Goal: Transaction & Acquisition: Purchase product/service

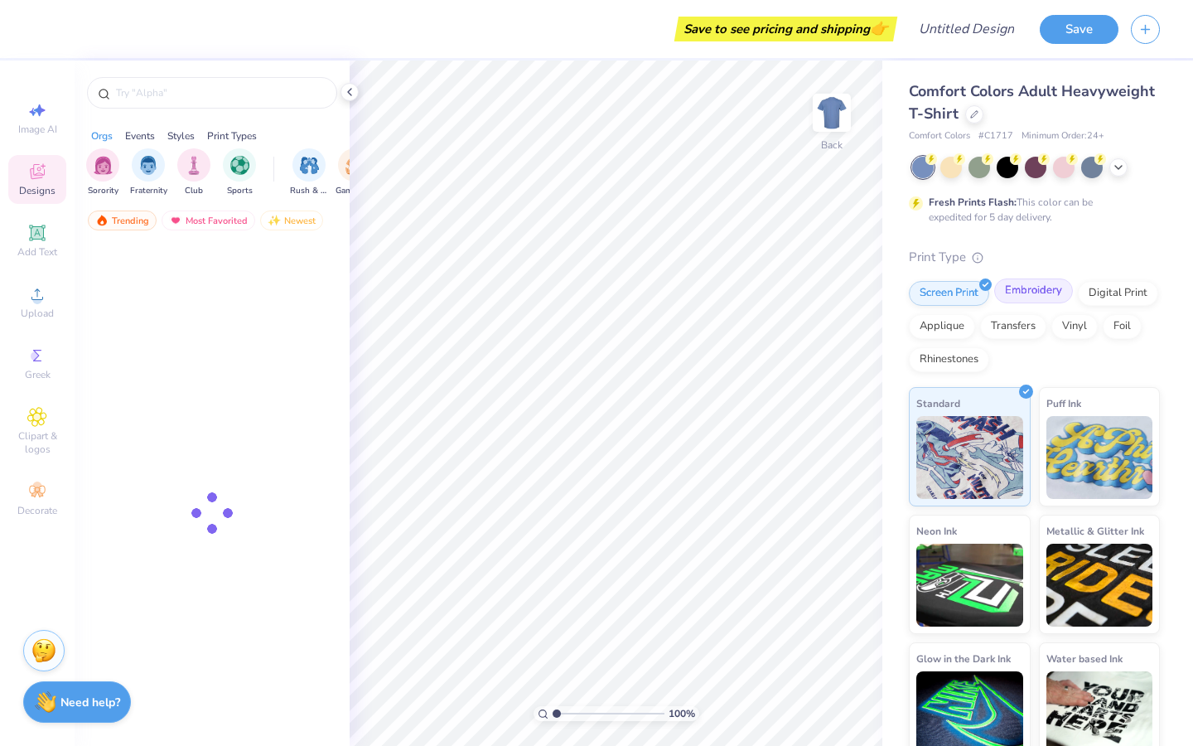
click at [1026, 294] on div "Embroidery" at bounding box center [1033, 290] width 79 height 25
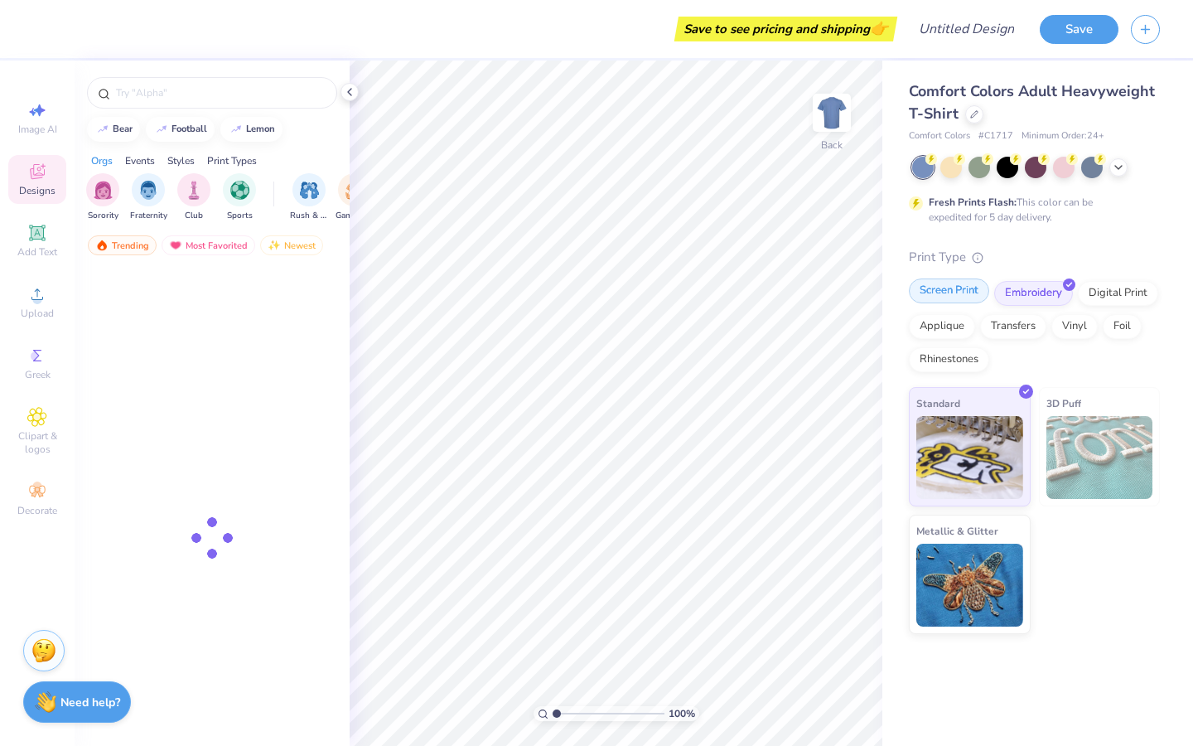
click at [958, 297] on div "Screen Print" at bounding box center [949, 290] width 80 height 25
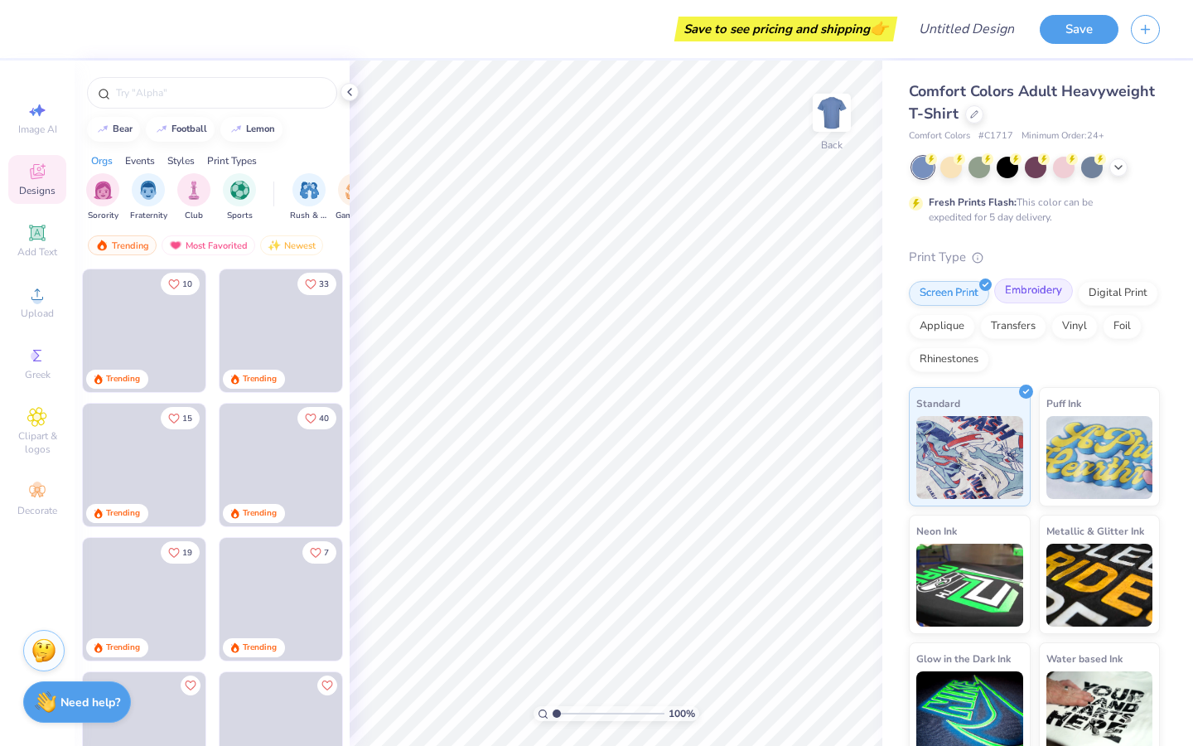
click at [1035, 288] on div "Embroidery" at bounding box center [1033, 290] width 79 height 25
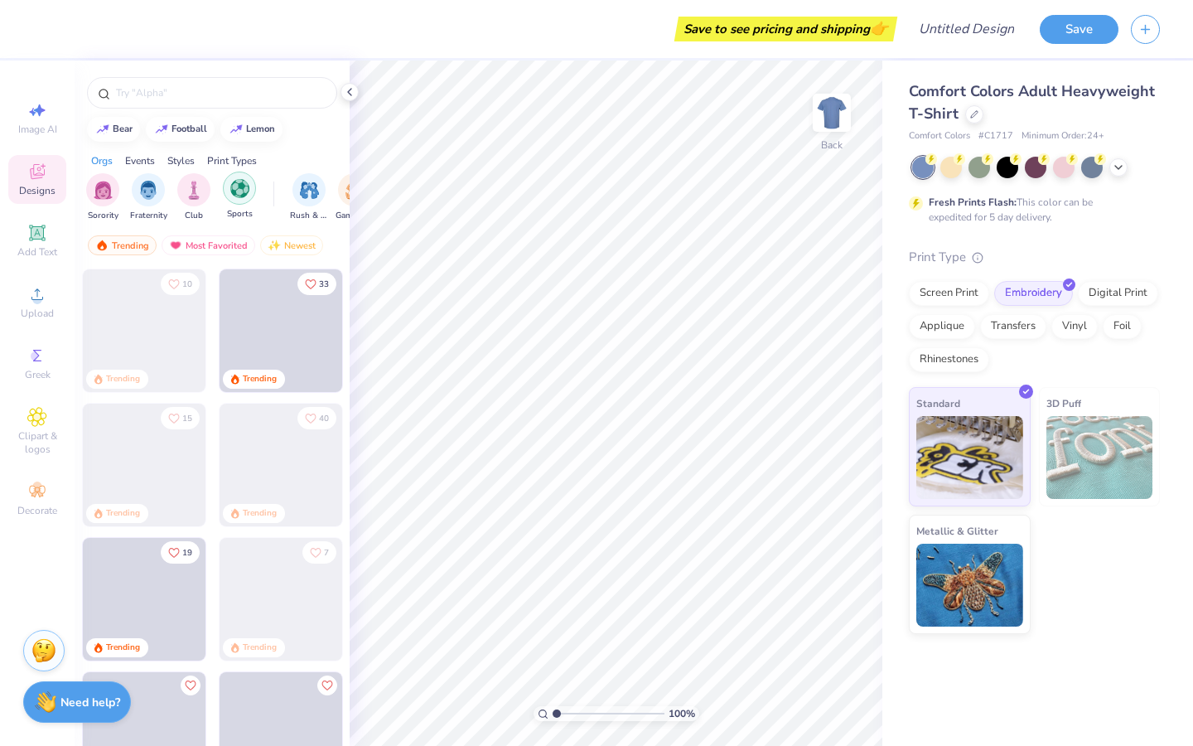
click at [236, 186] on img "filter for Sports" at bounding box center [239, 188] width 19 height 19
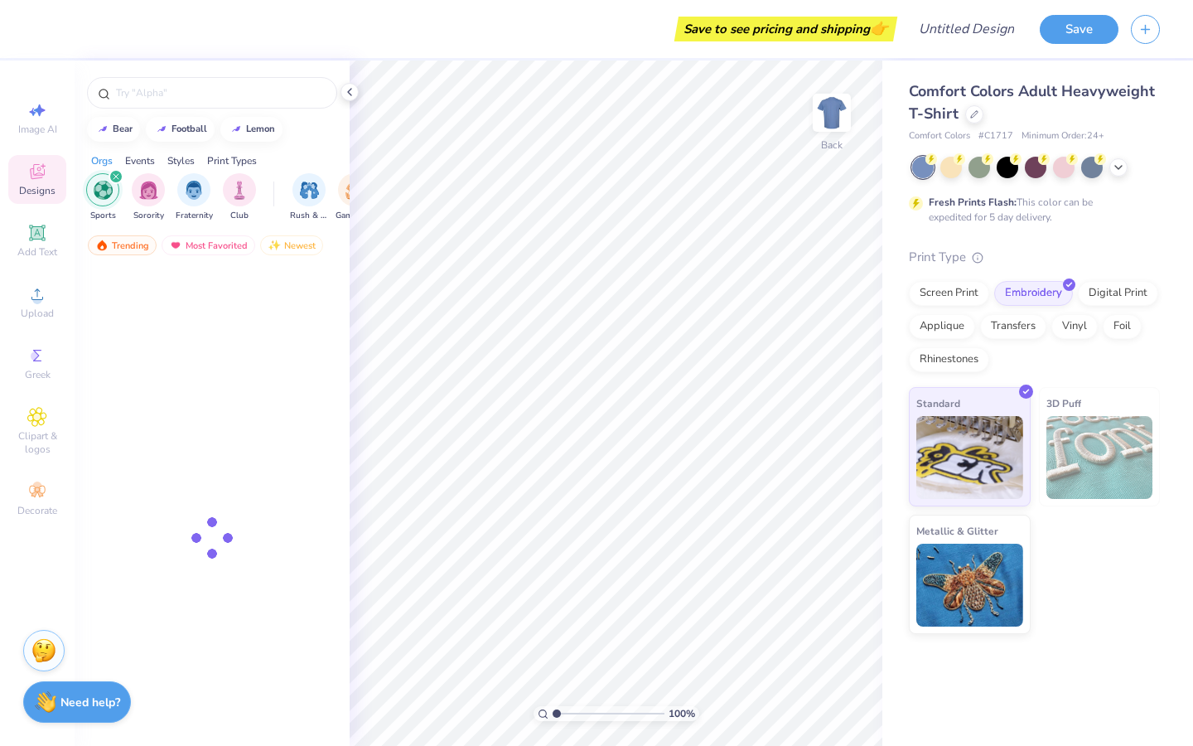
click at [922, 164] on div at bounding box center [923, 168] width 22 height 22
click at [954, 170] on div at bounding box center [952, 166] width 22 height 22
click at [991, 175] on div at bounding box center [1036, 168] width 248 height 22
click at [1119, 171] on icon at bounding box center [1118, 165] width 13 height 13
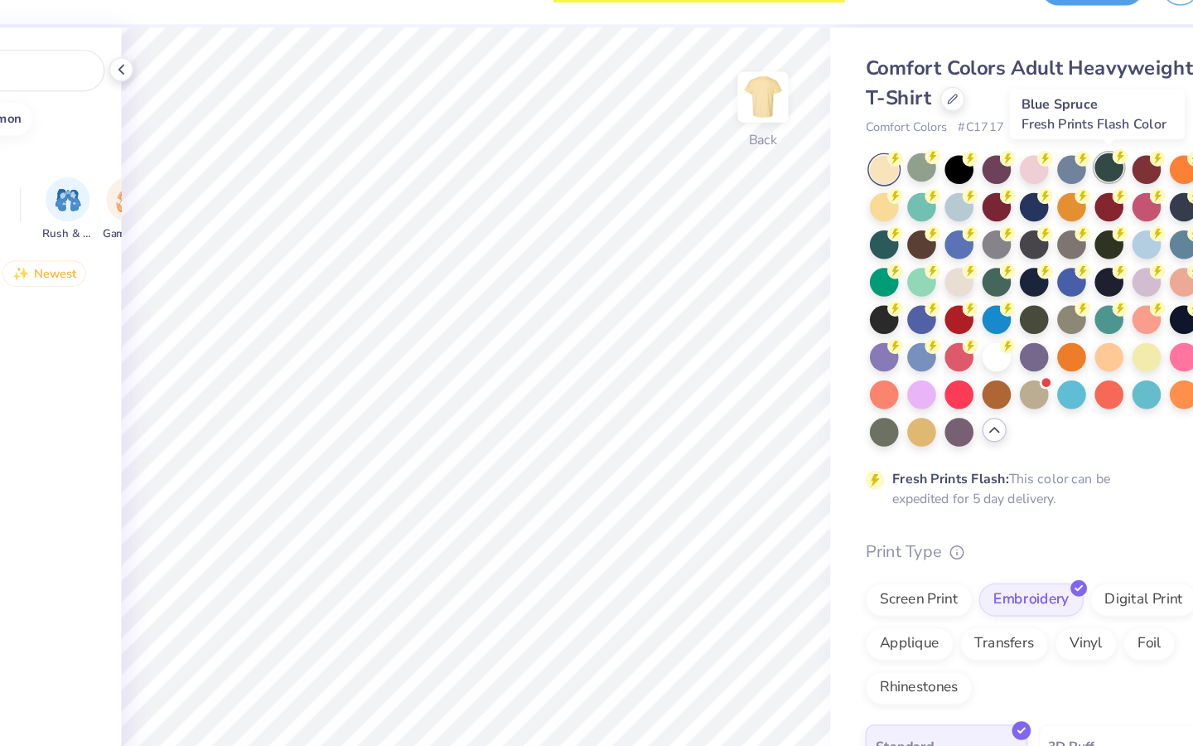
click at [1087, 166] on div at bounding box center [1092, 166] width 22 height 22
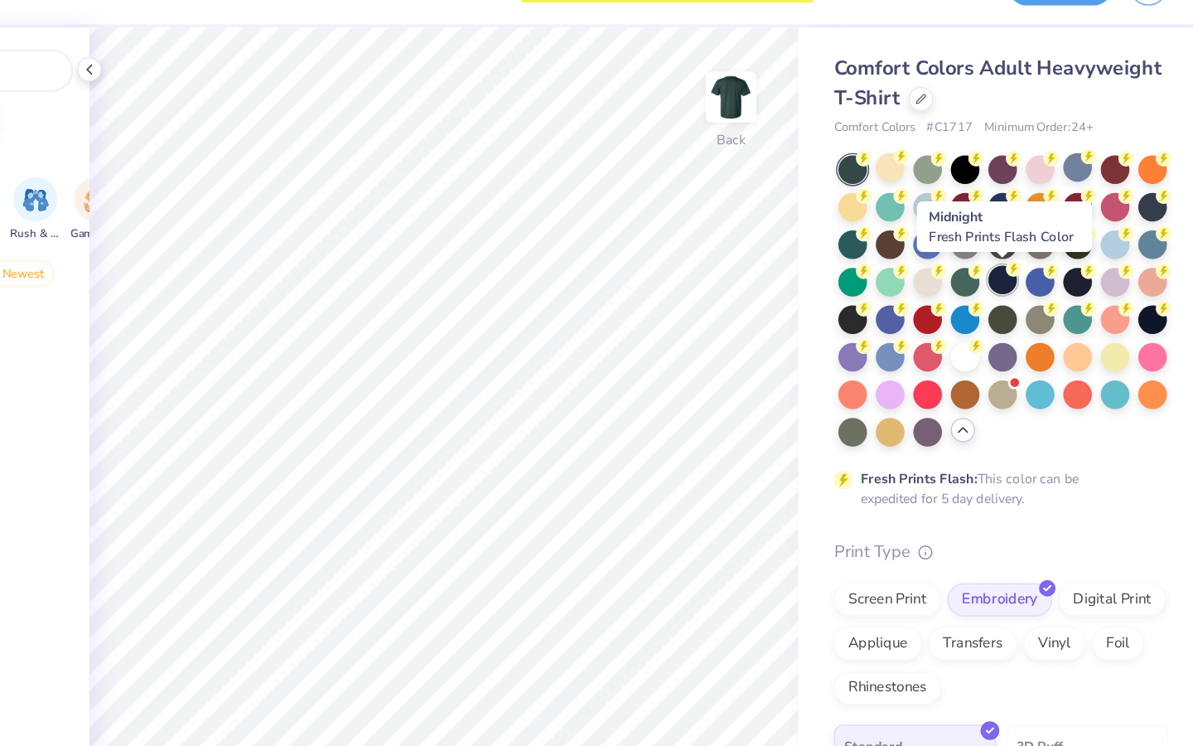
click at [1042, 257] on div at bounding box center [1036, 250] width 22 height 22
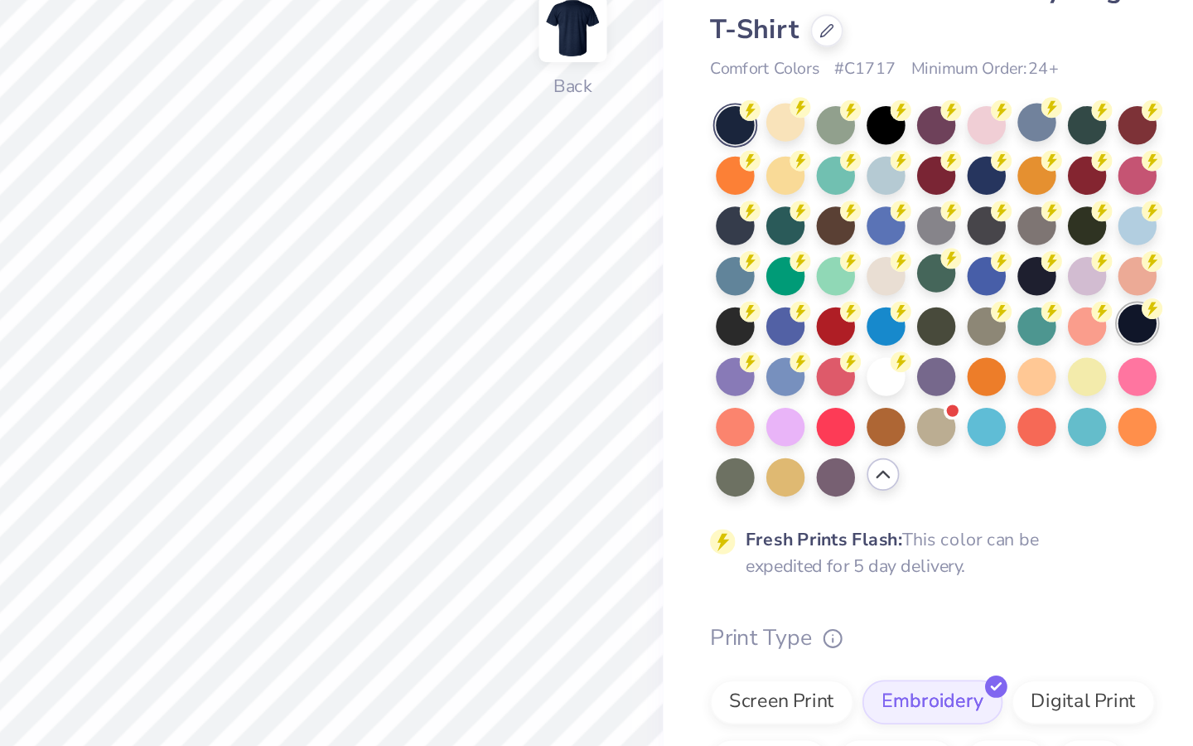
click at [1150, 281] on div at bounding box center [1149, 279] width 22 height 22
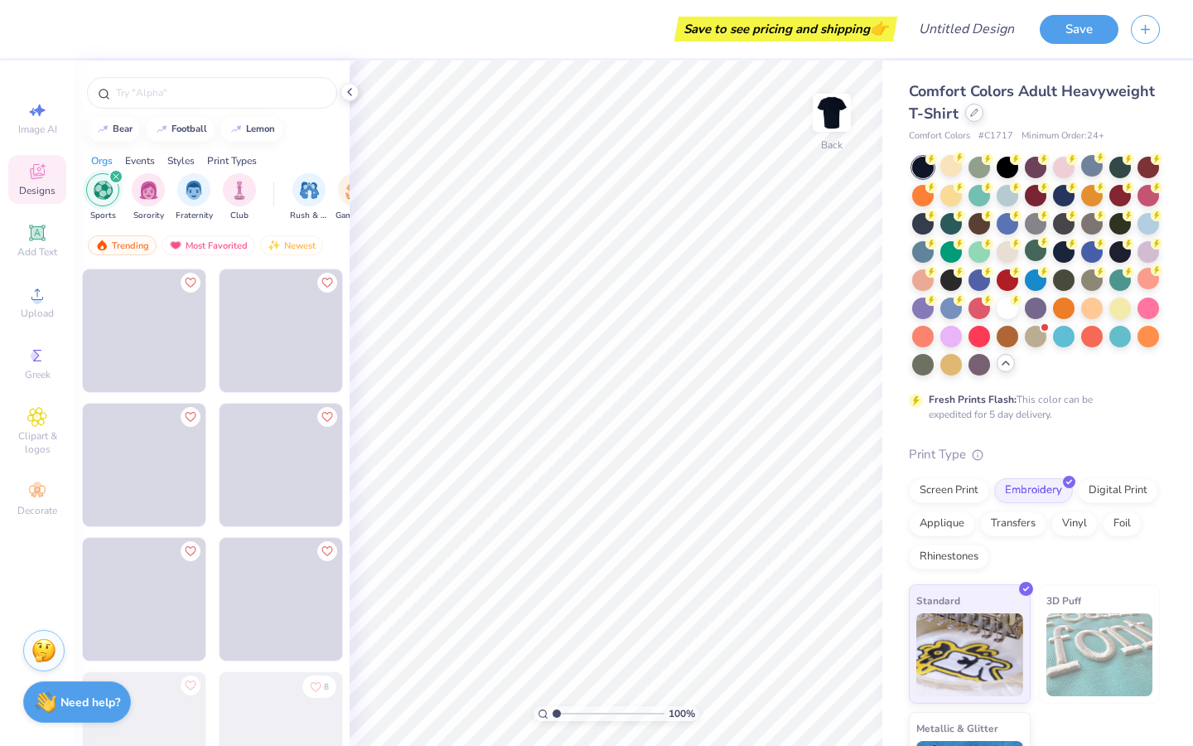
click at [973, 116] on icon at bounding box center [974, 113] width 8 height 8
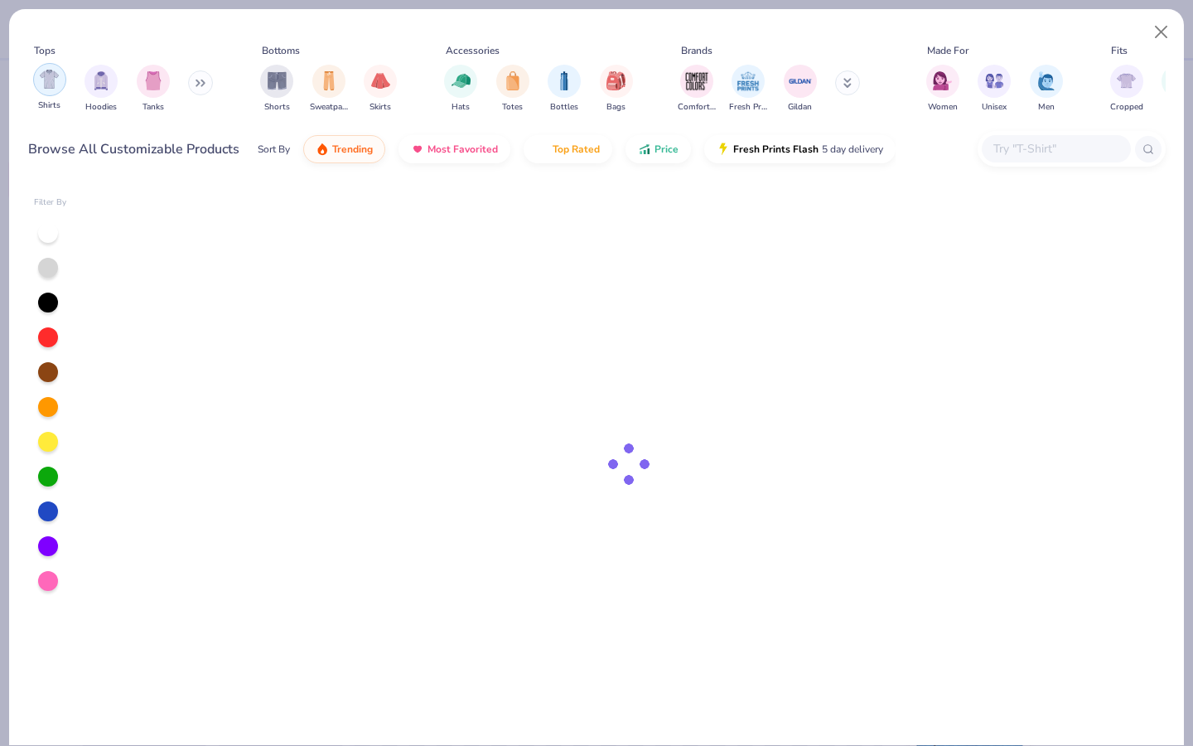
click at [106, 71] on img "filter for Hoodies" at bounding box center [101, 80] width 18 height 19
click at [1160, 33] on button "Close" at bounding box center [1161, 32] width 31 height 31
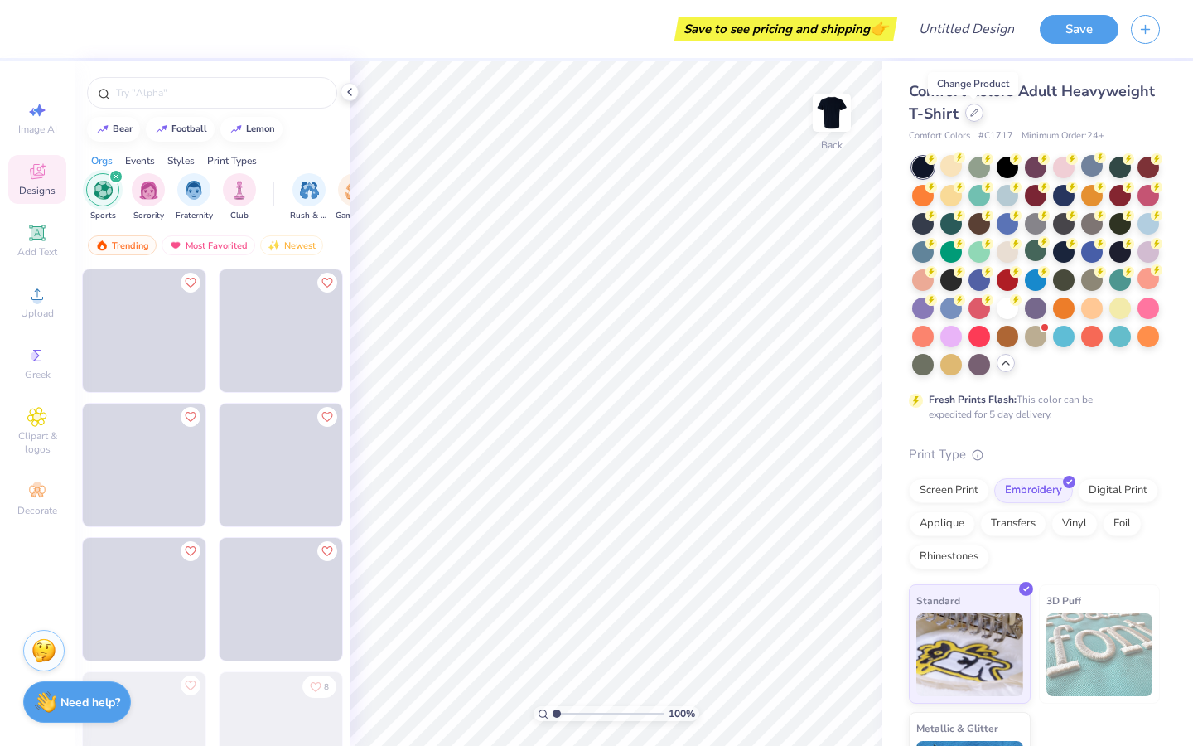
click at [972, 115] on icon at bounding box center [974, 113] width 8 height 8
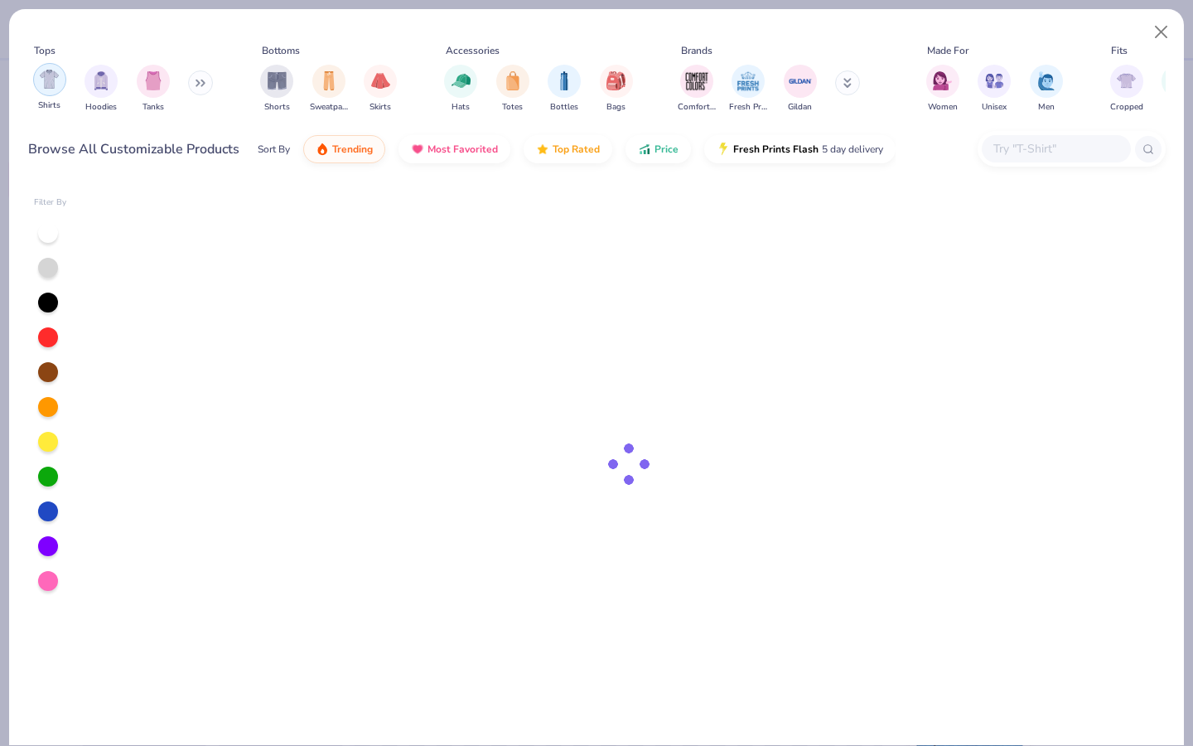
click at [109, 73] on img "filter for Hoodies" at bounding box center [101, 80] width 18 height 19
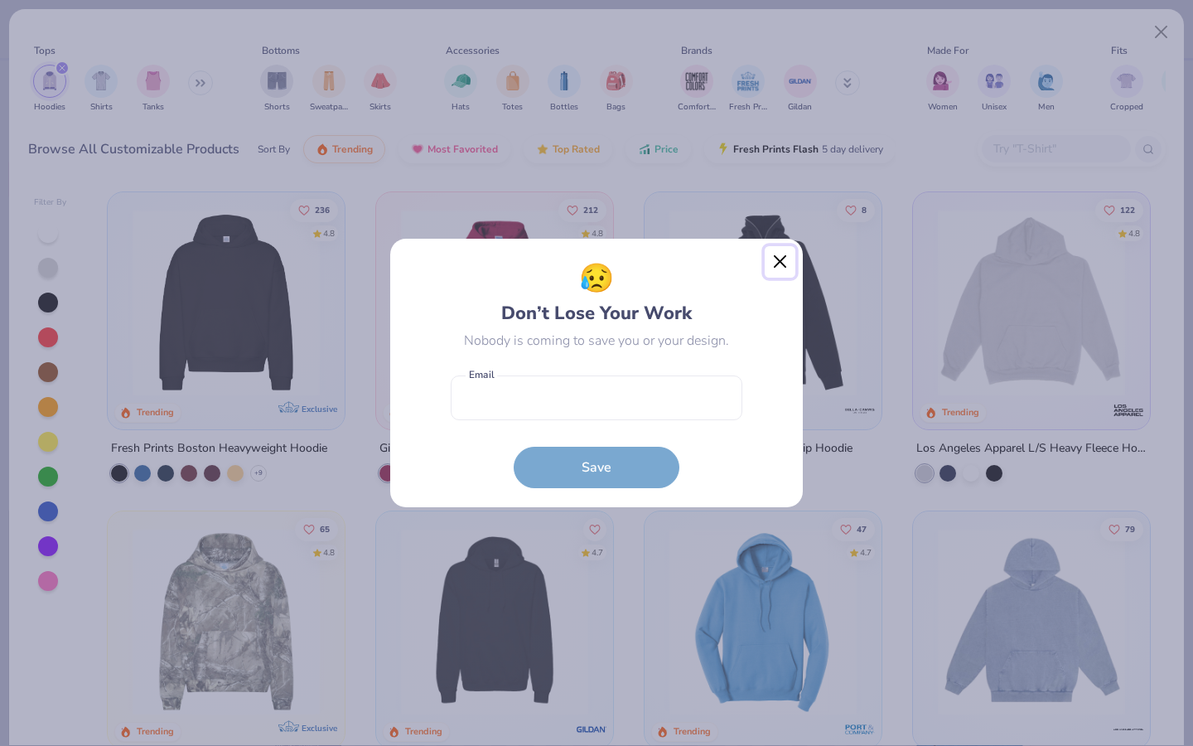
click at [783, 268] on button "Close" at bounding box center [780, 261] width 31 height 31
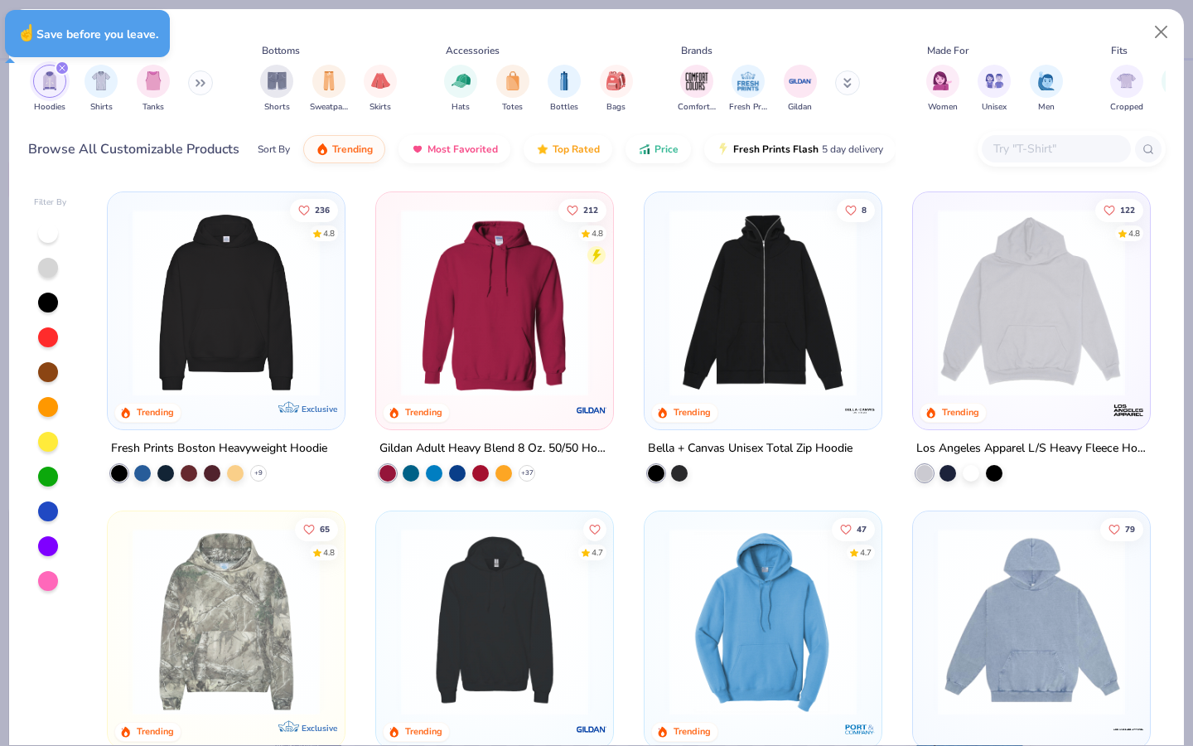
type textarea "x"
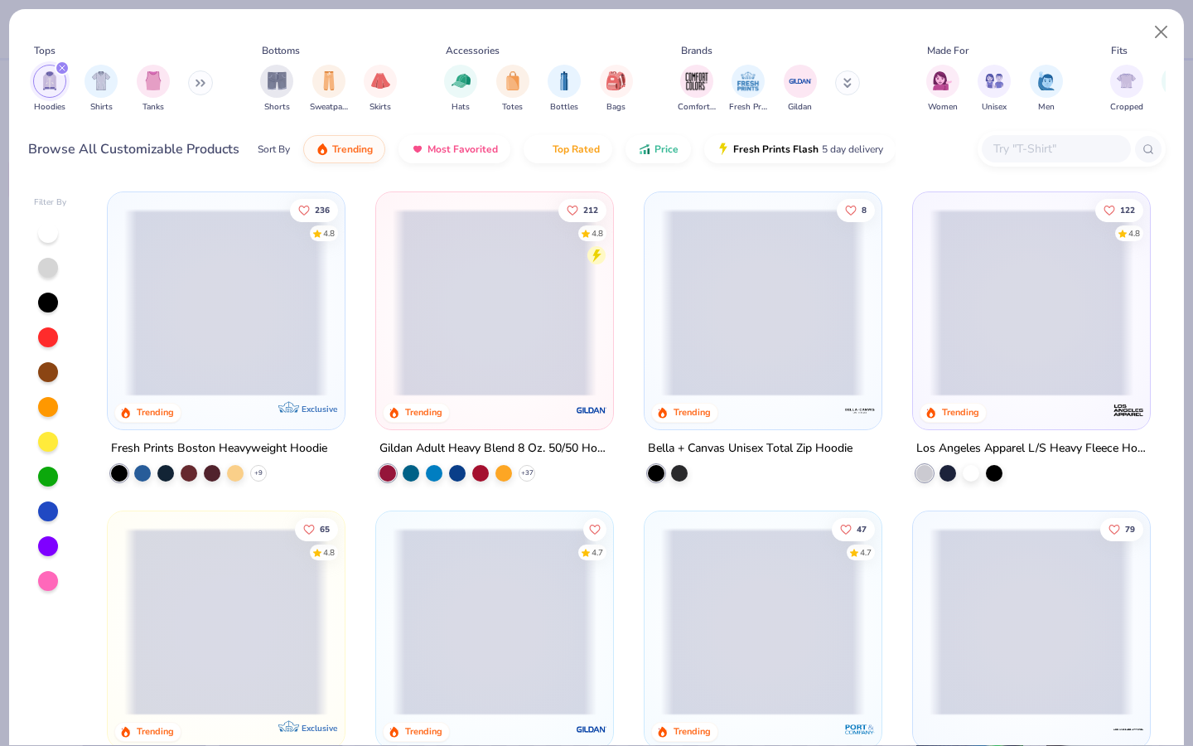
click at [249, 351] on span at bounding box center [226, 302] width 204 height 187
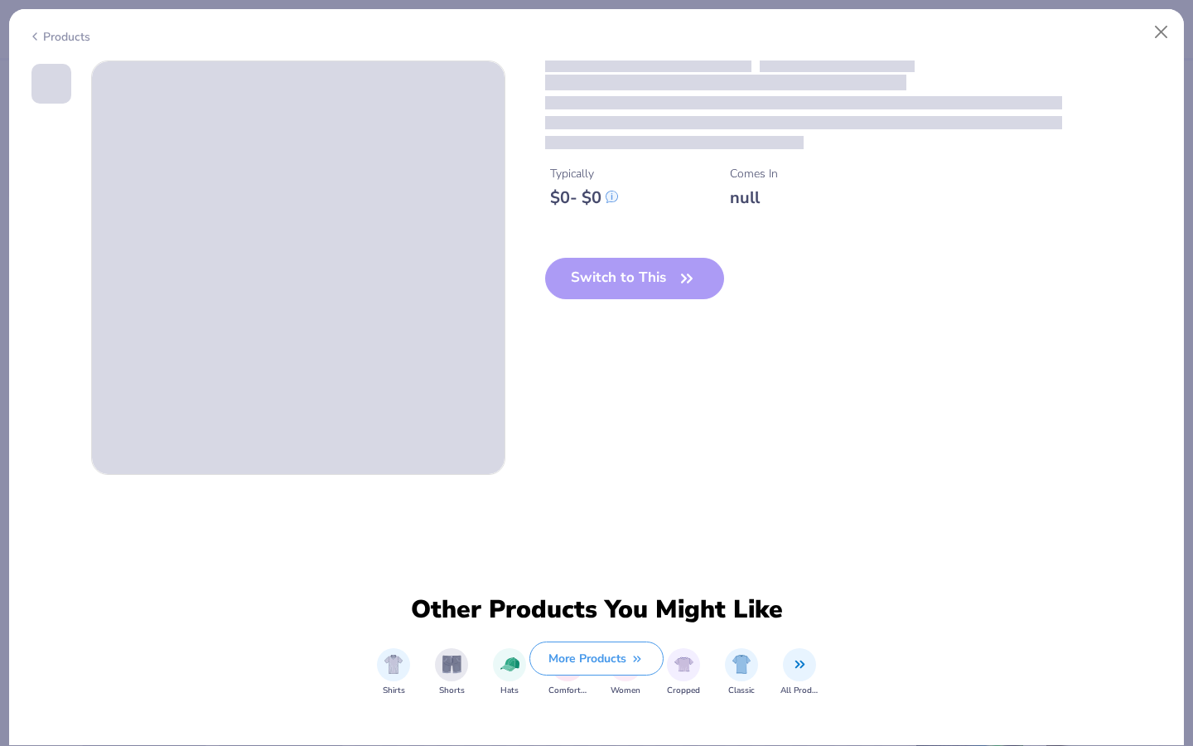
click at [665, 279] on div "Switch to This" at bounding box center [635, 292] width 180 height 68
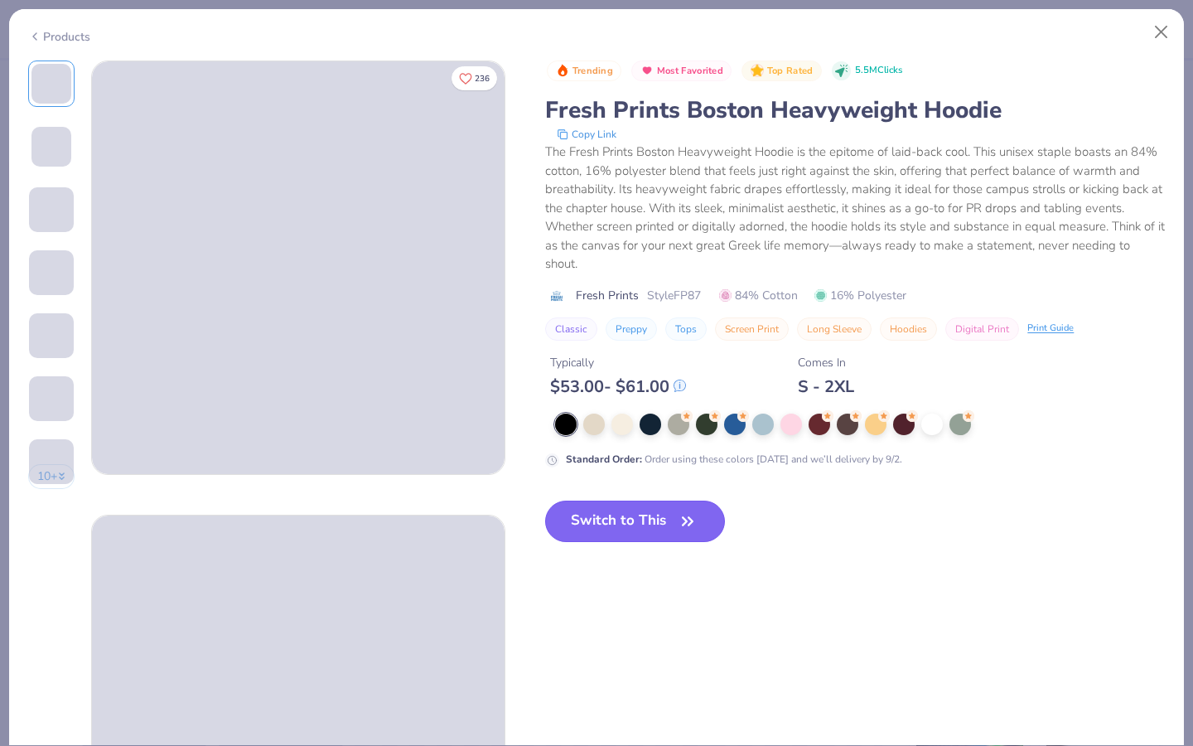
click at [653, 525] on button "Switch to This" at bounding box center [635, 521] width 180 height 41
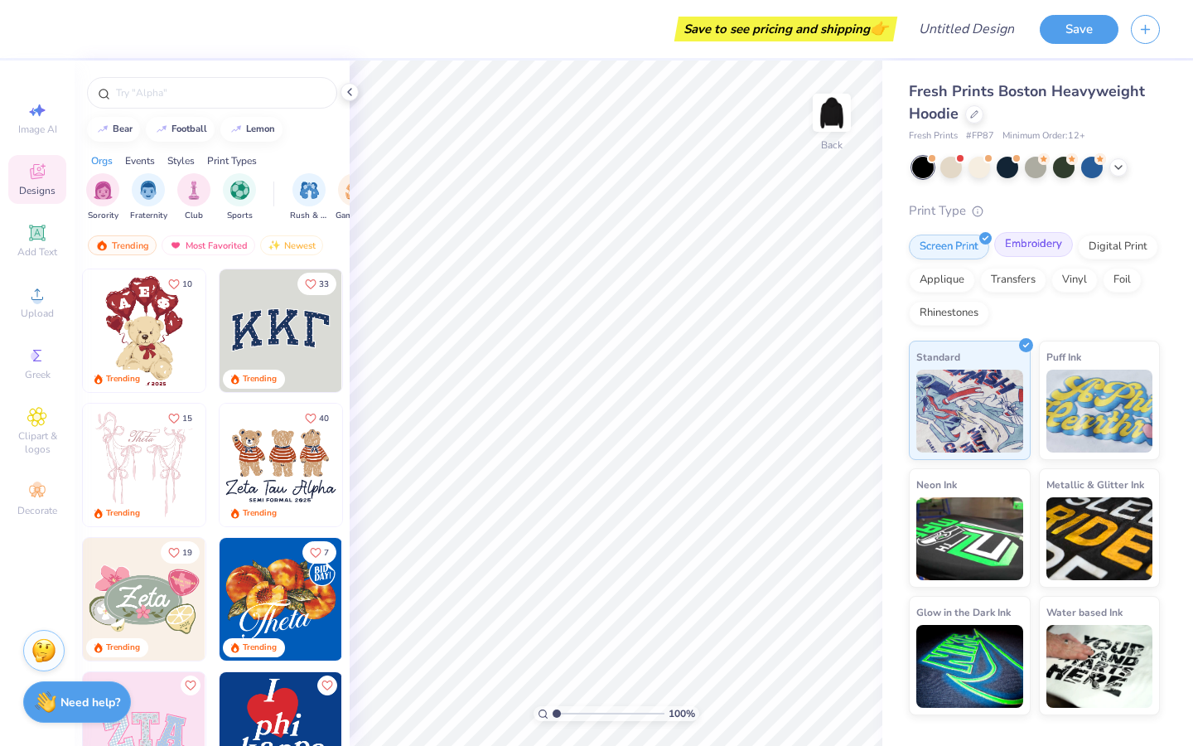
click at [1025, 257] on div "Embroidery" at bounding box center [1033, 244] width 79 height 25
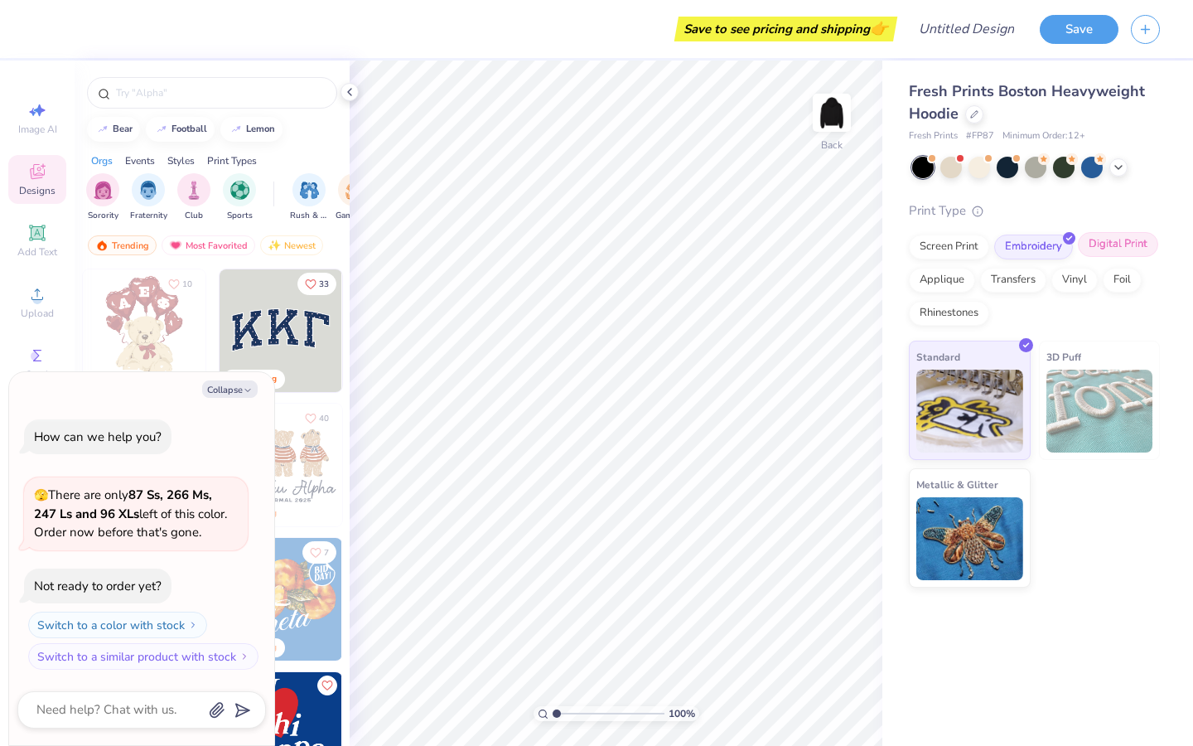
click at [1120, 237] on div "Digital Print" at bounding box center [1118, 244] width 80 height 25
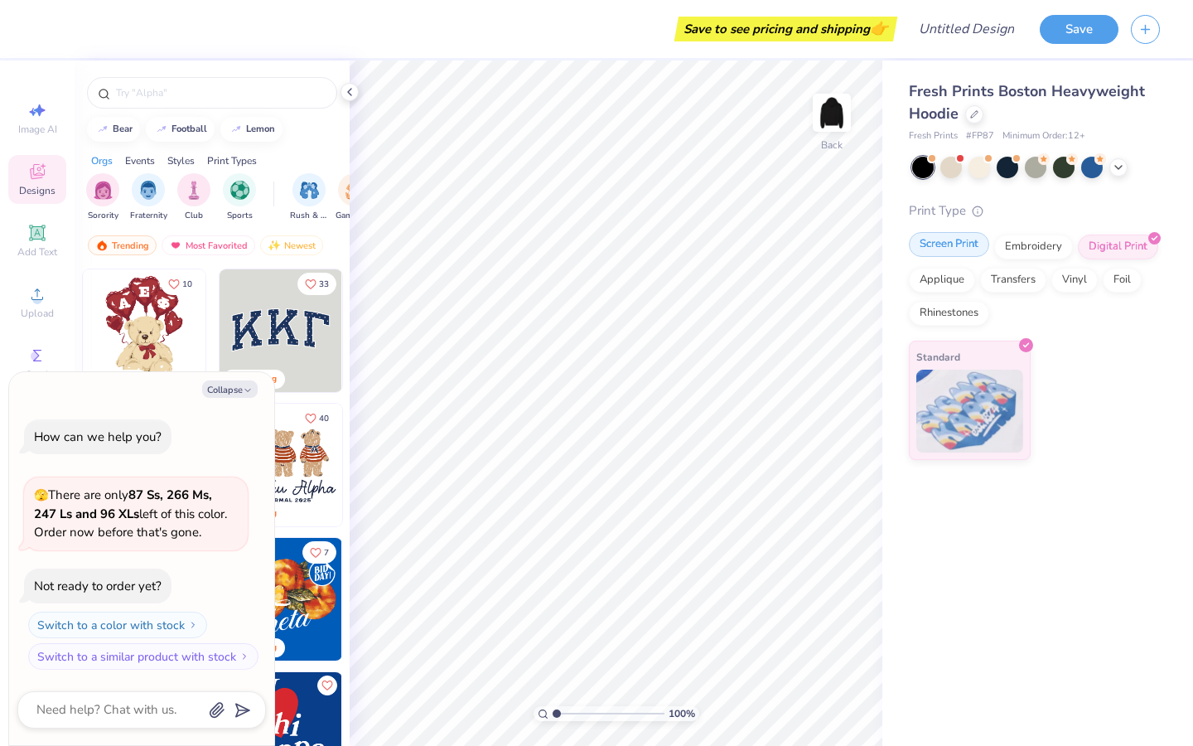
click at [949, 253] on div "Screen Print" at bounding box center [949, 244] width 80 height 25
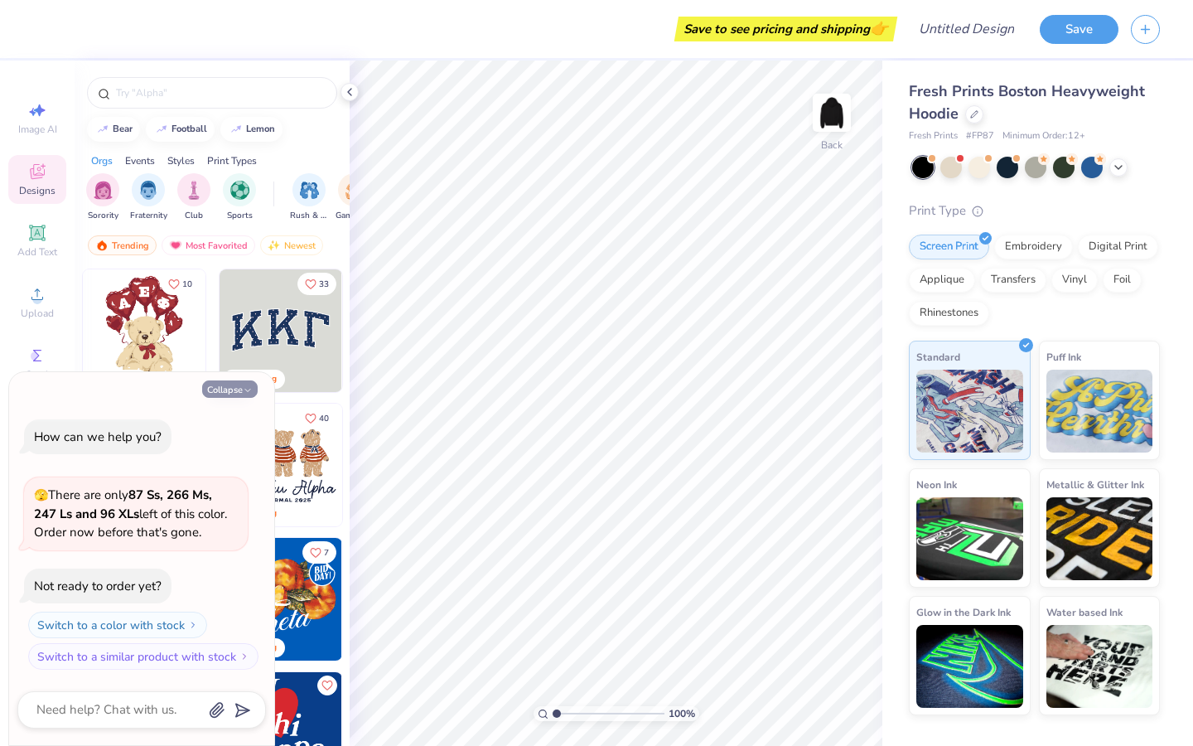
click at [243, 390] on icon "button" at bounding box center [248, 390] width 10 height 10
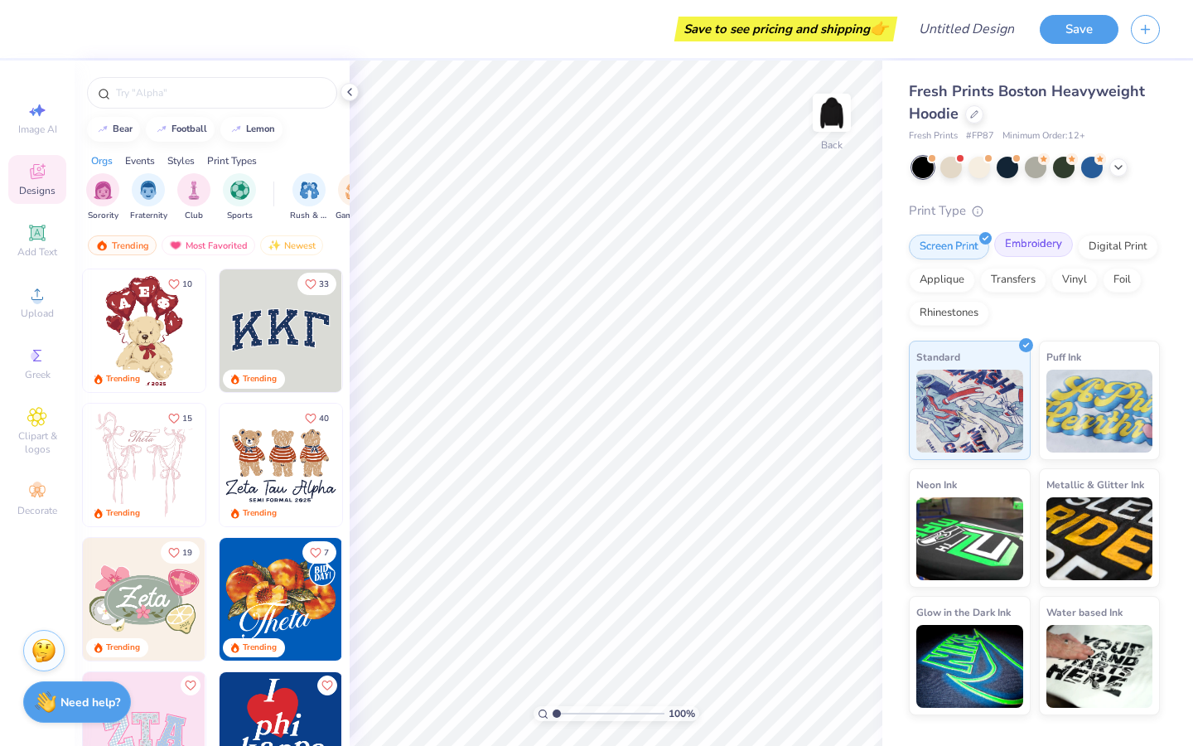
click at [1024, 239] on div "Embroidery" at bounding box center [1033, 244] width 79 height 25
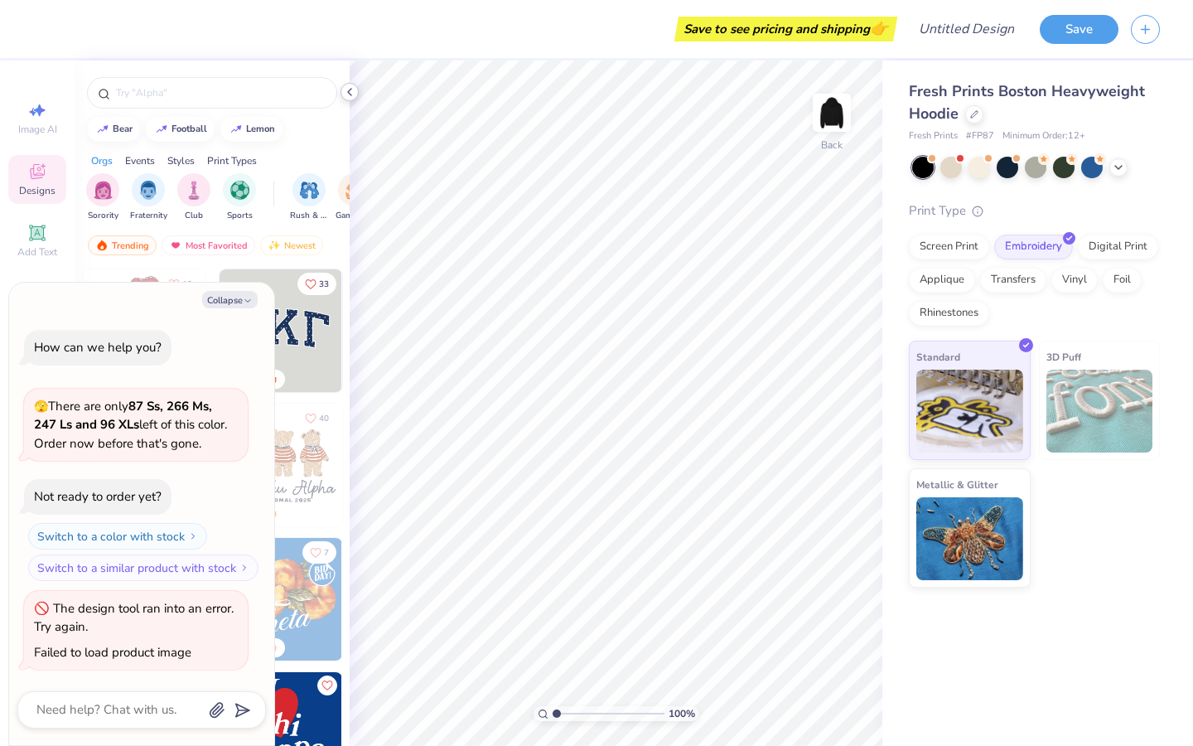
click at [352, 90] on icon at bounding box center [349, 91] width 13 height 13
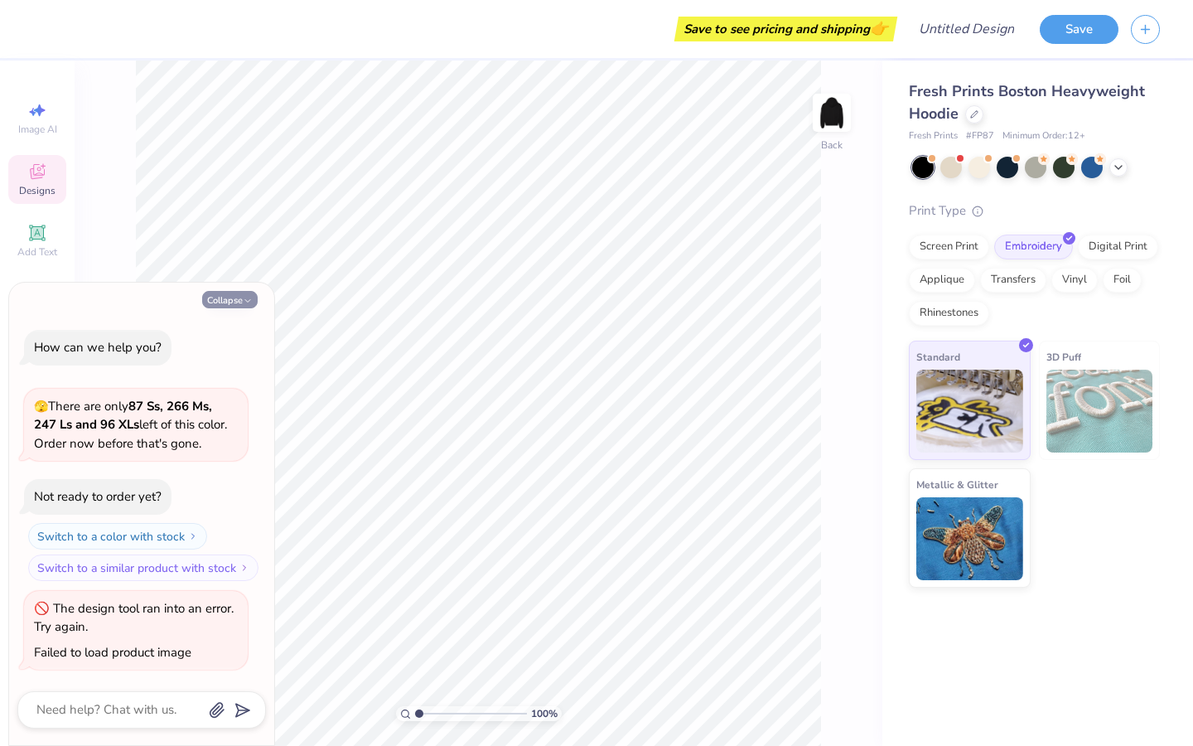
click at [231, 298] on button "Collapse" at bounding box center [230, 299] width 56 height 17
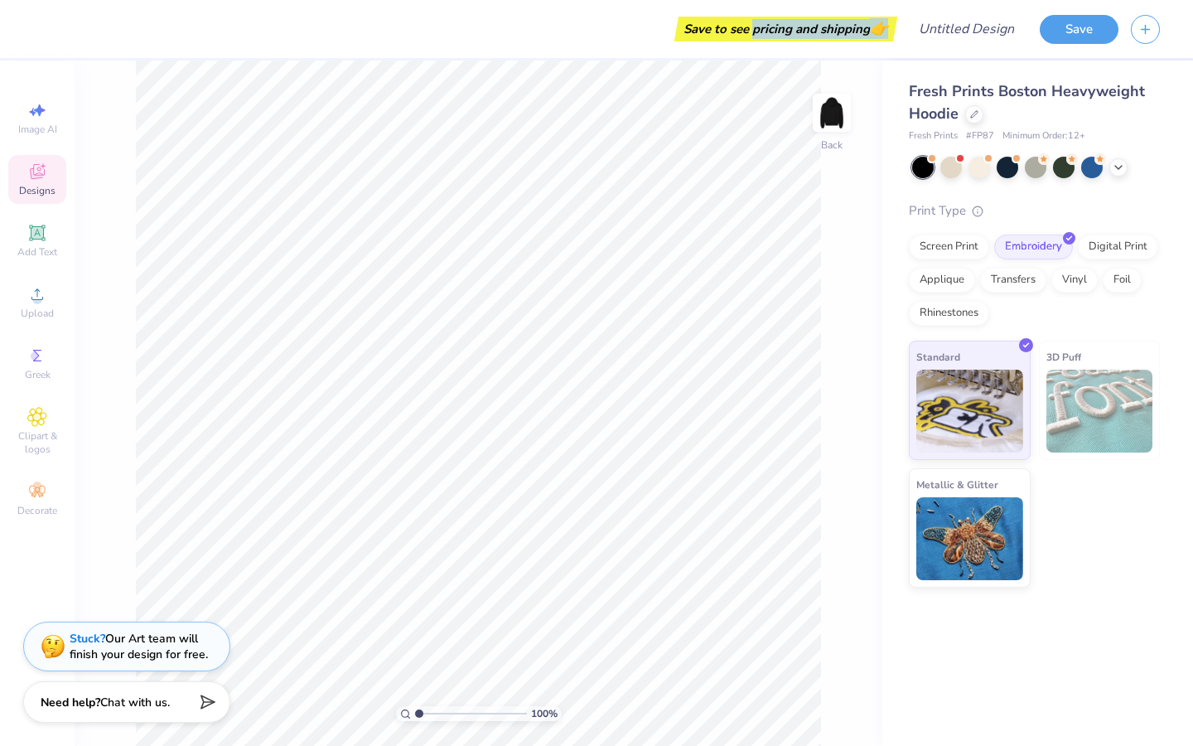
drag, startPoint x: 890, startPoint y: 34, endPoint x: 751, endPoint y: 30, distance: 139.3
click at [751, 31] on div "Save to see pricing and shipping 👉" at bounding box center [786, 29] width 215 height 25
click at [976, 250] on div "Screen Print" at bounding box center [949, 244] width 80 height 25
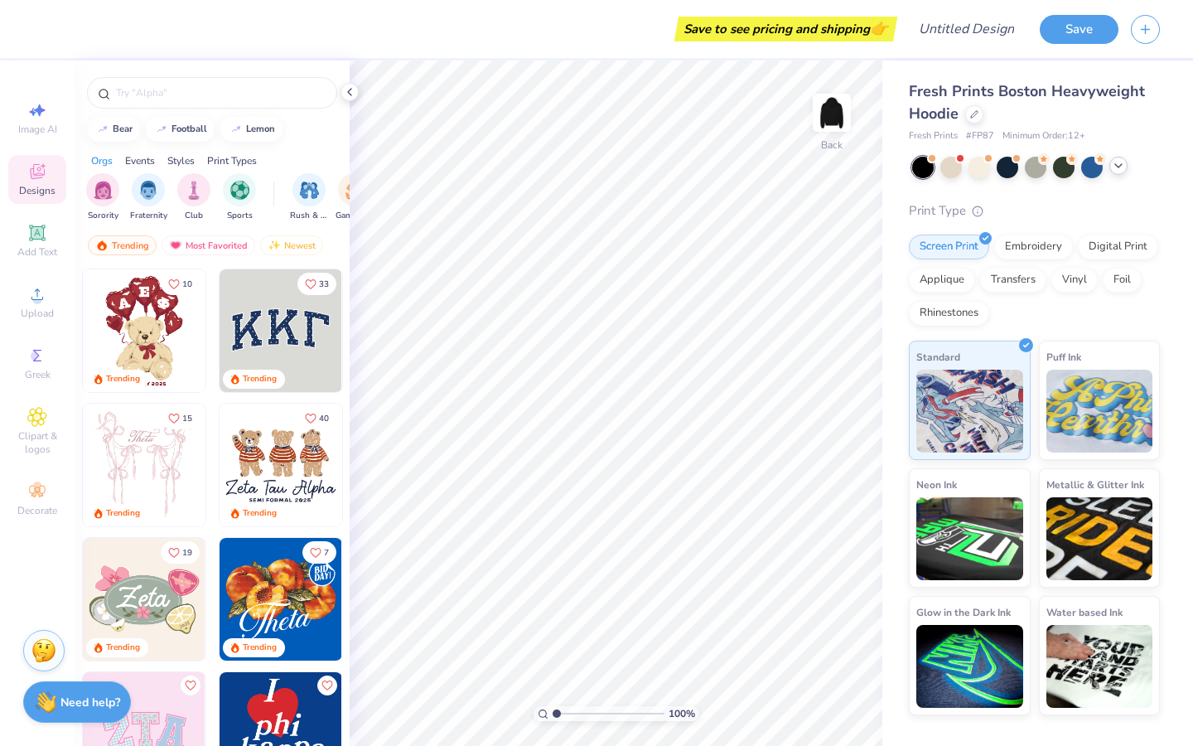
click at [1114, 169] on icon at bounding box center [1118, 165] width 13 height 13
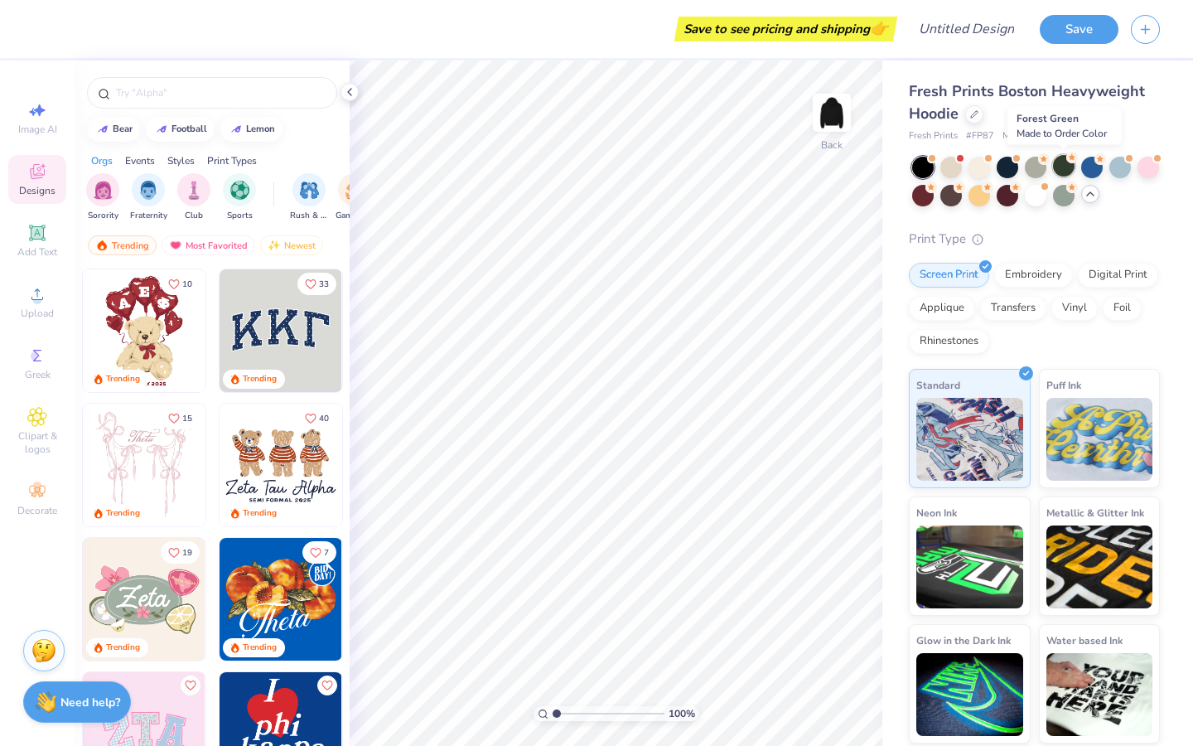
click at [1066, 173] on div at bounding box center [1064, 166] width 22 height 22
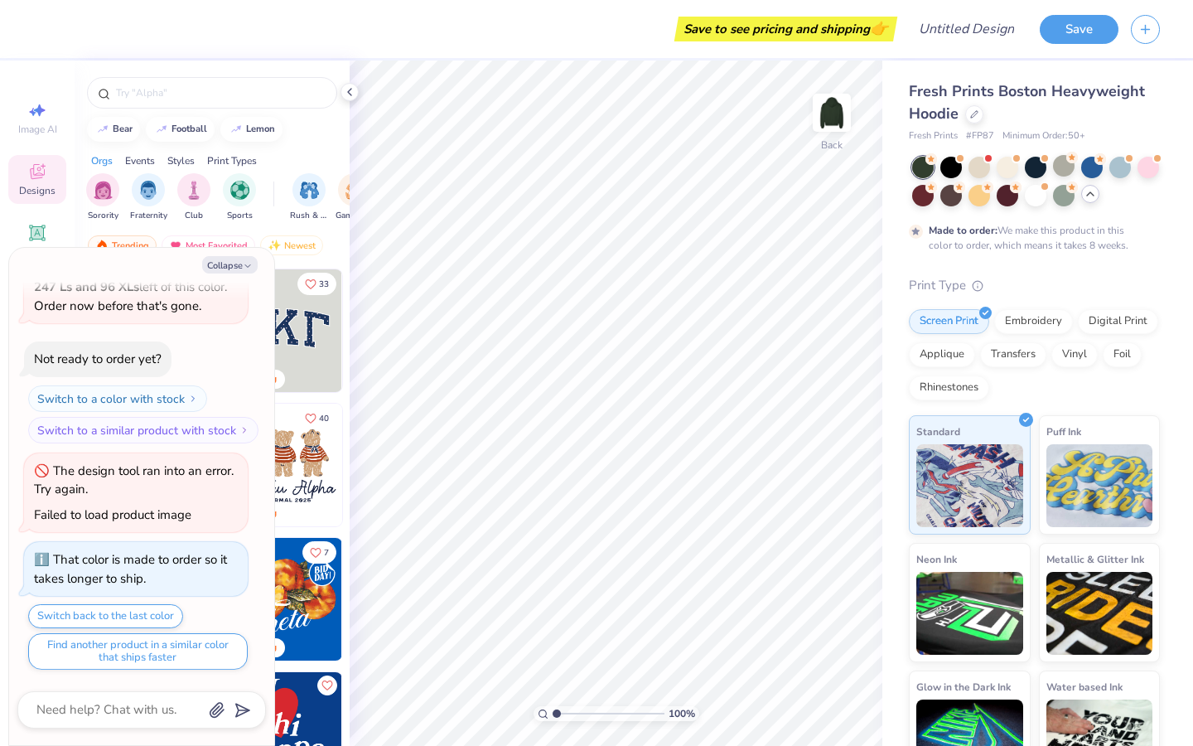
scroll to position [191, 0]
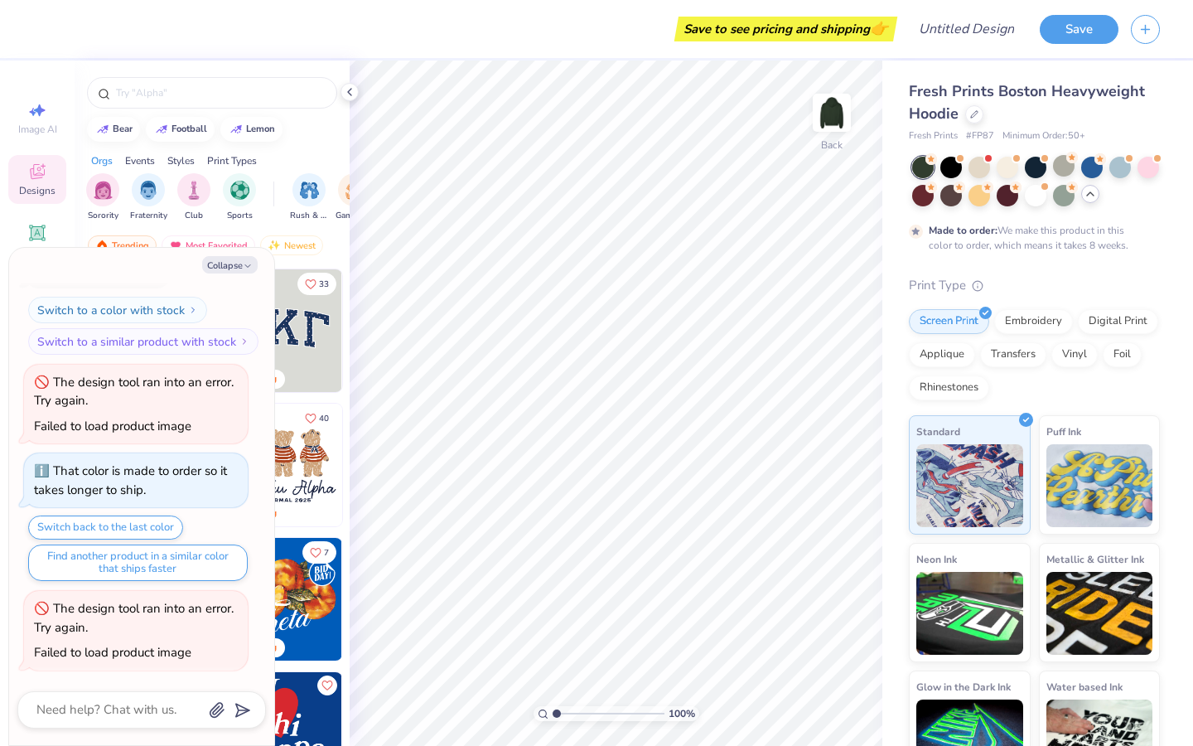
click at [916, 170] on div at bounding box center [923, 168] width 22 height 22
click at [1033, 319] on div "Embroidery" at bounding box center [1033, 319] width 79 height 25
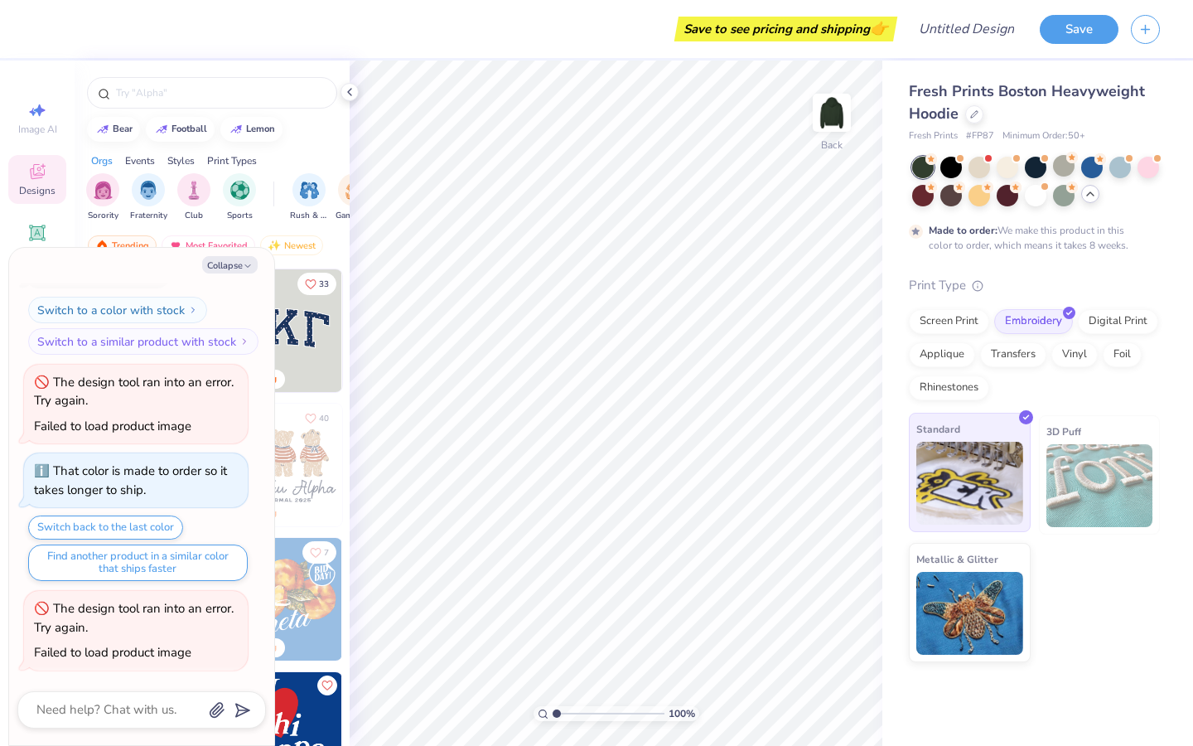
click at [982, 428] on div "Standard" at bounding box center [970, 472] width 122 height 119
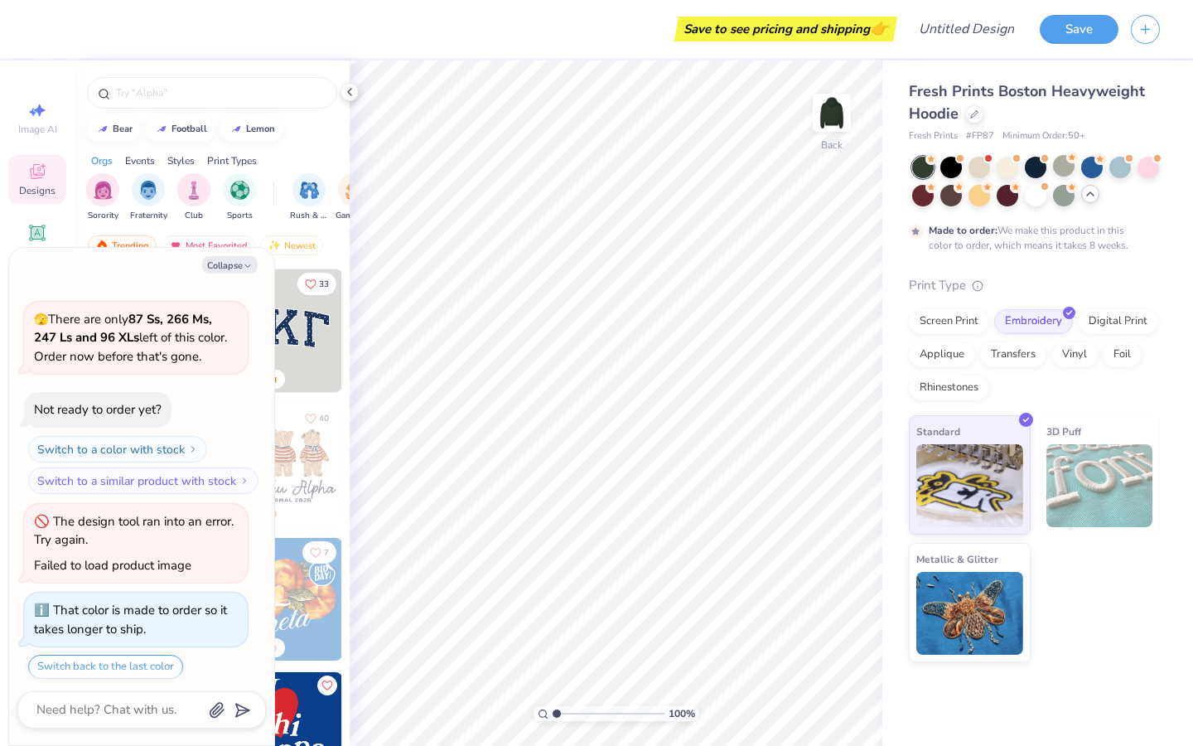
scroll to position [0, 0]
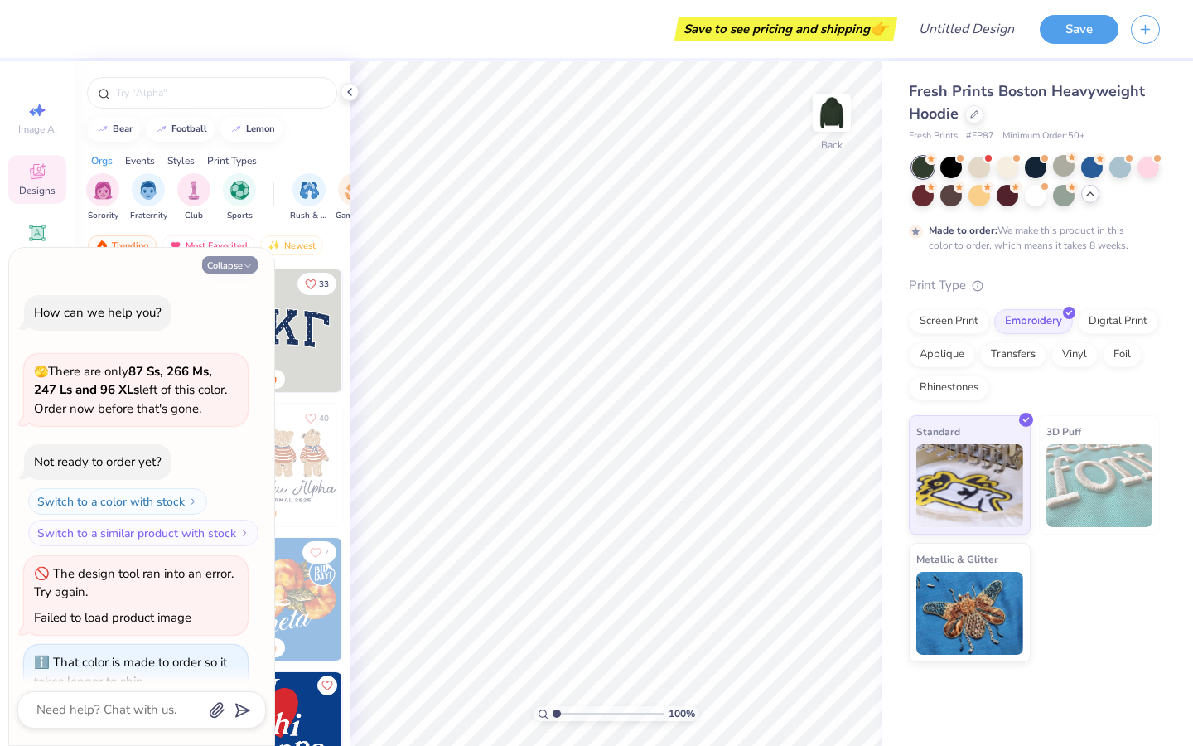
click at [226, 259] on button "Collapse" at bounding box center [230, 264] width 56 height 17
type textarea "x"
